Goal: Feedback & Contribution: Leave review/rating

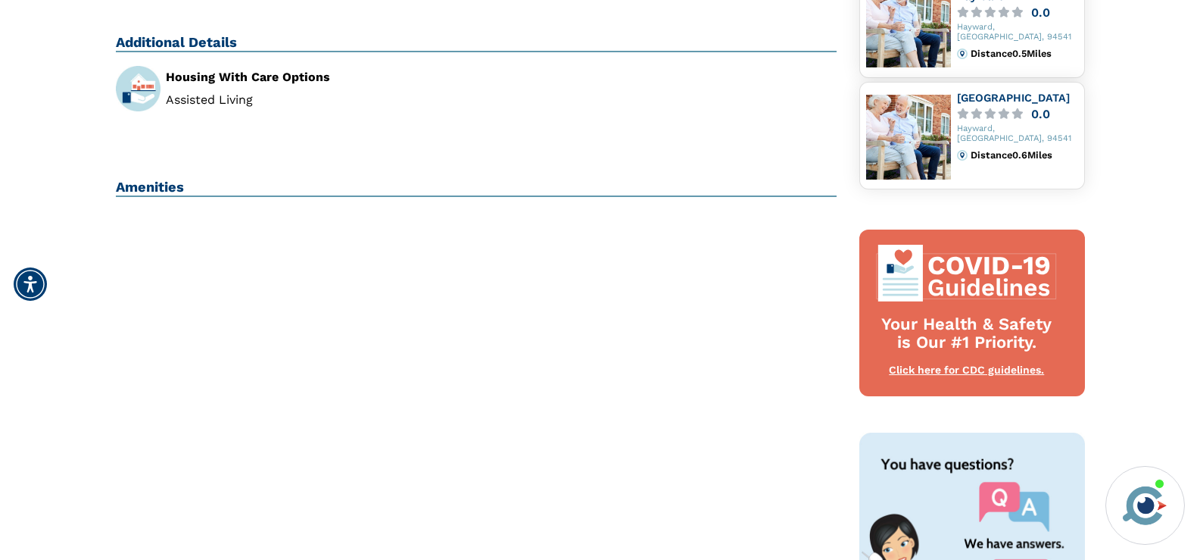
scroll to position [76, 0]
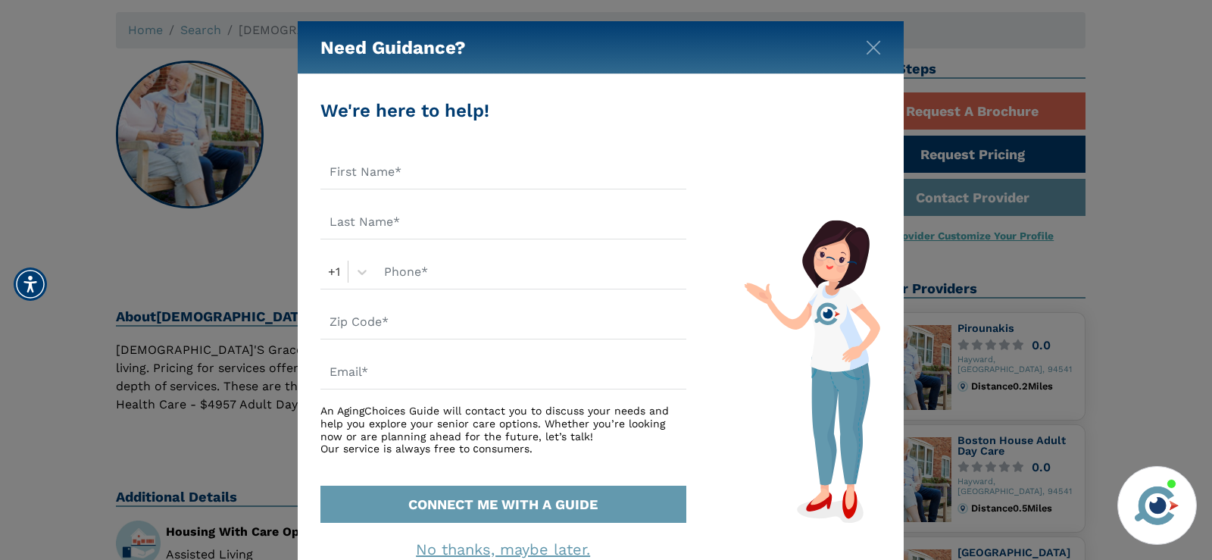
click at [55, 70] on div "Need Guidance? We're here to help! +1 An AgingChoices Guide will contact you to…" at bounding box center [606, 280] width 1212 height 560
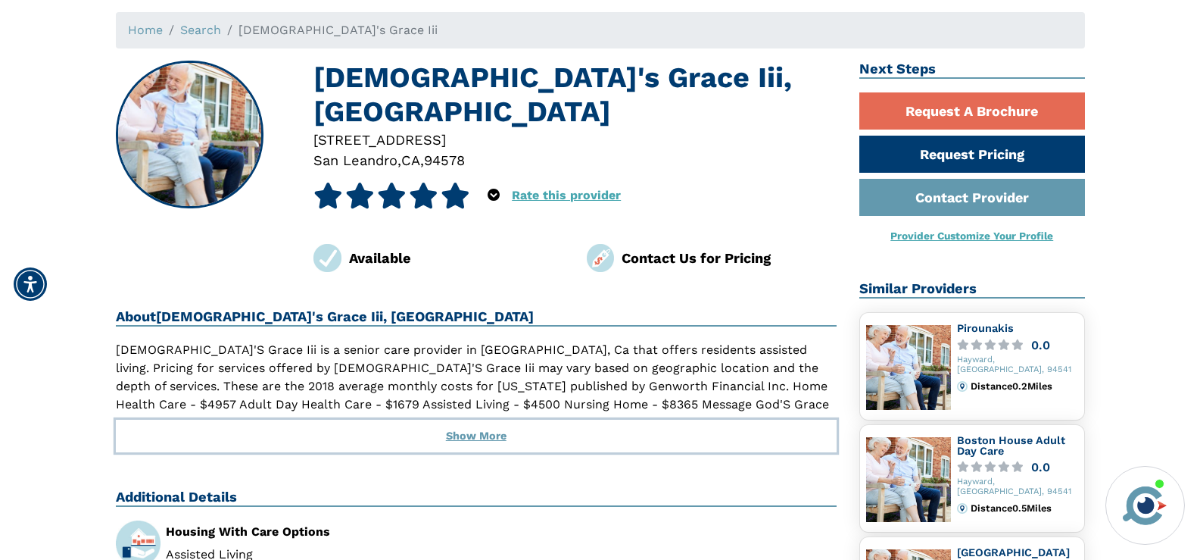
click at [474, 420] on button "Show More" at bounding box center [477, 436] width 722 height 33
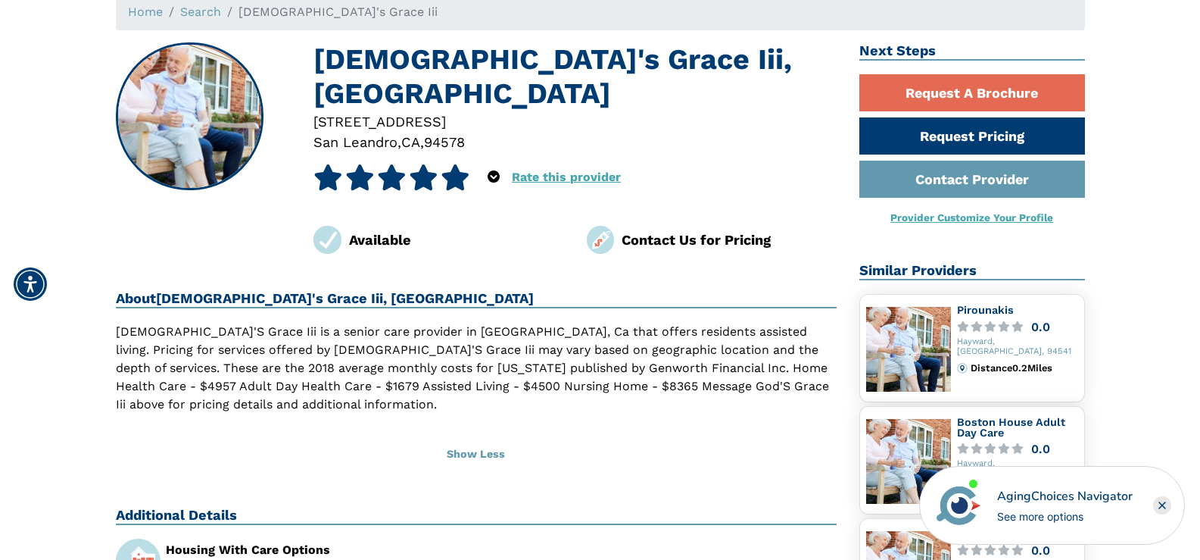
scroll to position [0, 0]
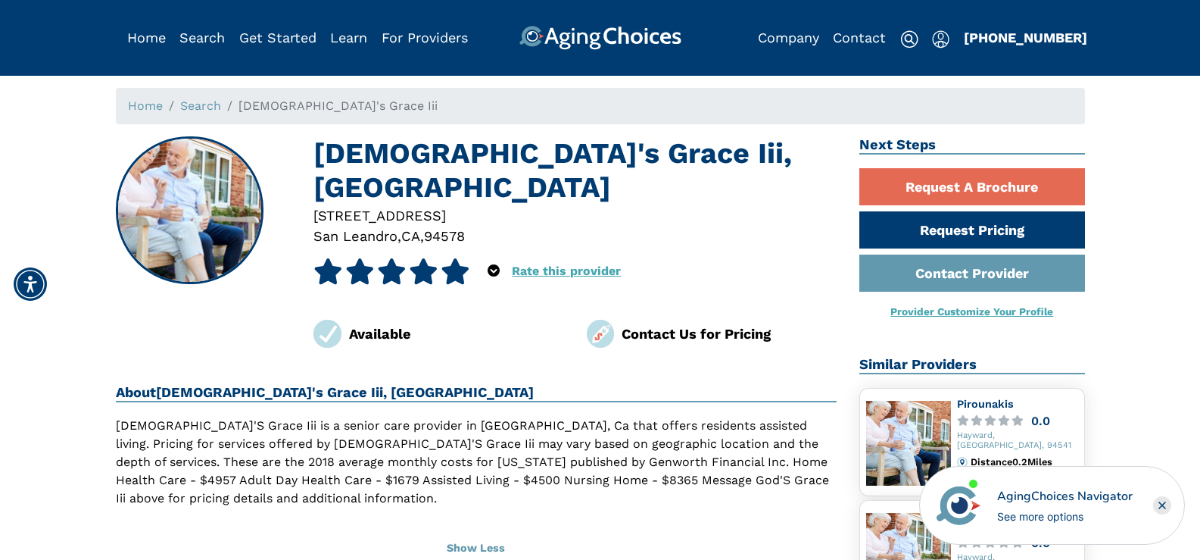
click at [543, 264] on link "Rate this provider" at bounding box center [566, 271] width 109 height 14
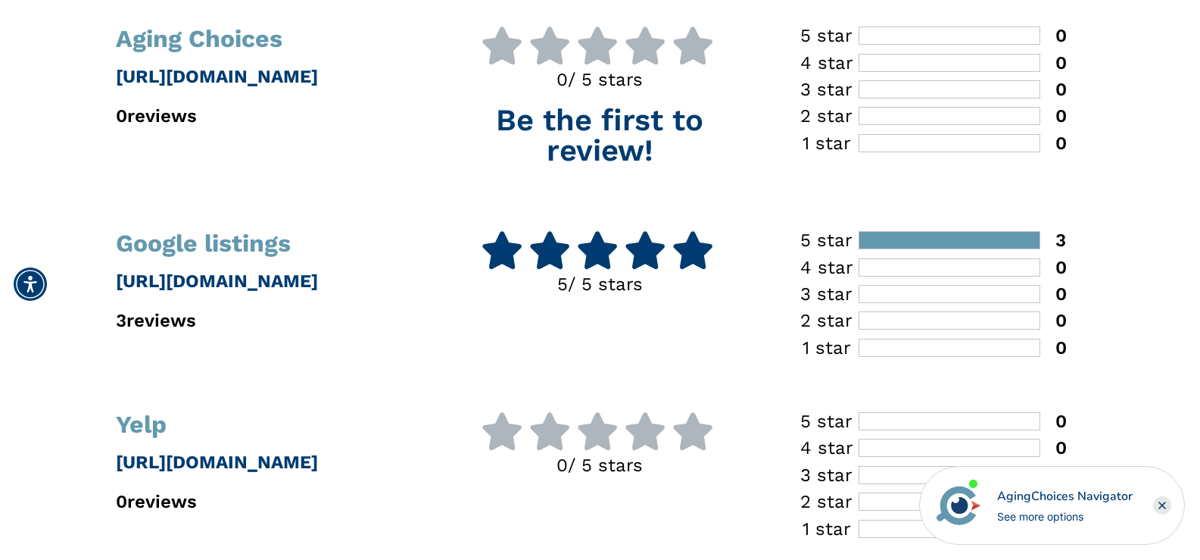
scroll to position [303, 0]
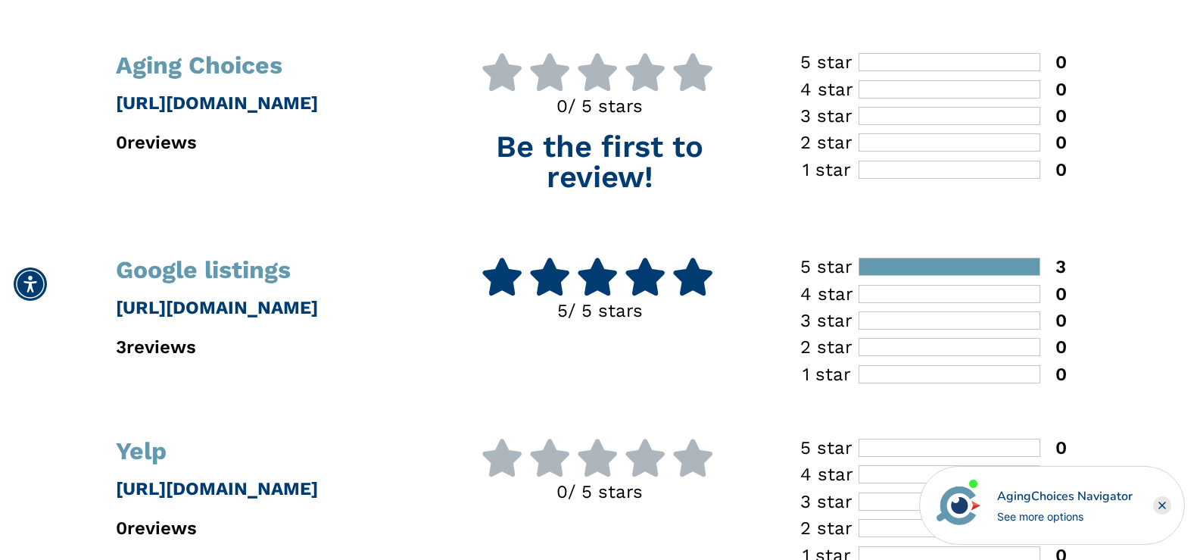
click at [606, 288] on icon at bounding box center [597, 276] width 42 height 38
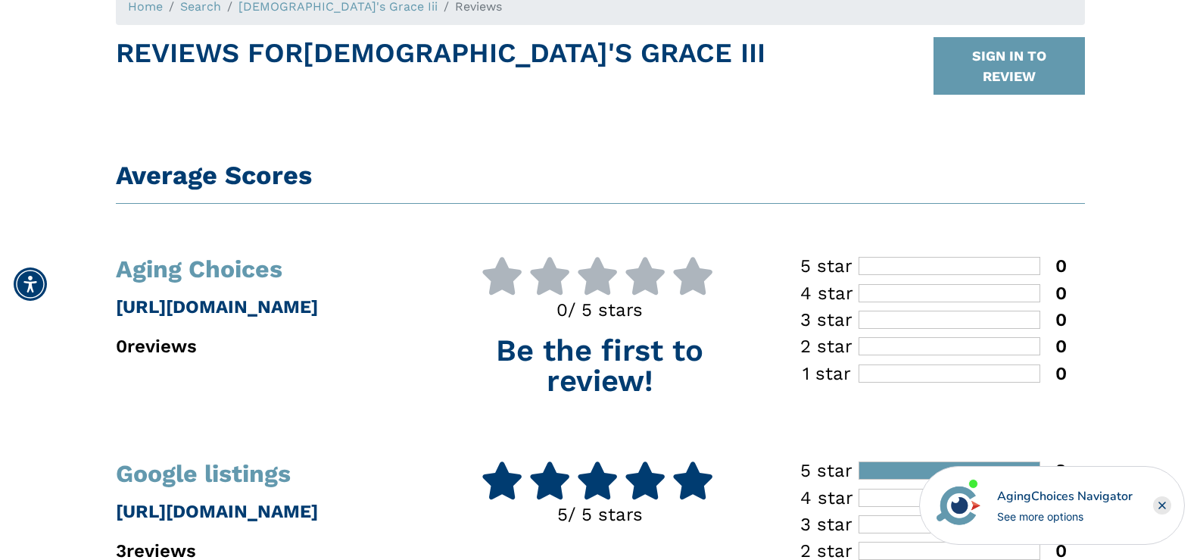
scroll to position [0, 0]
